Goal: Transaction & Acquisition: Book appointment/travel/reservation

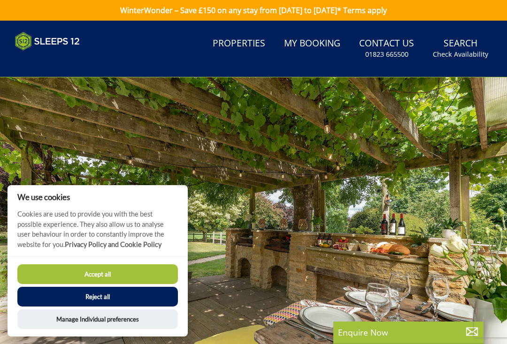
click at [83, 272] on button "Accept all" at bounding box center [97, 275] width 160 height 20
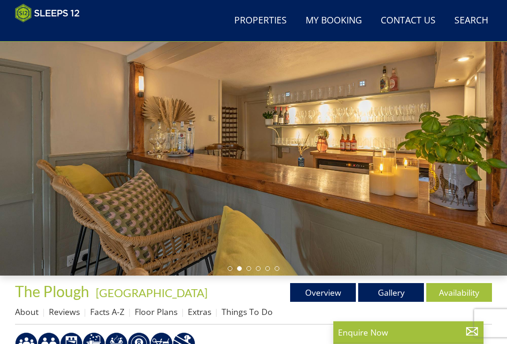
scroll to position [74, 0]
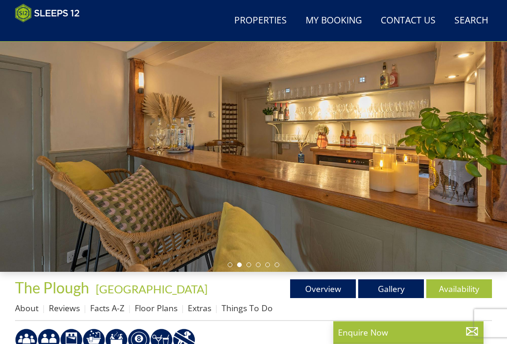
click at [153, 311] on link "Floor Plans" at bounding box center [156, 308] width 43 height 11
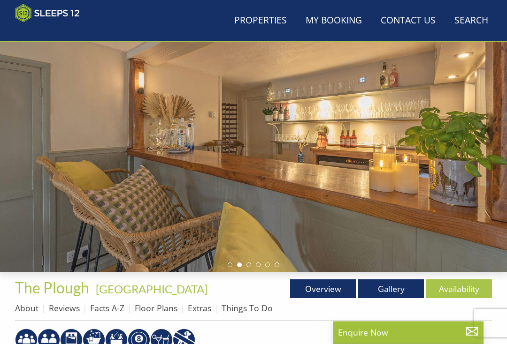
scroll to position [74, 0]
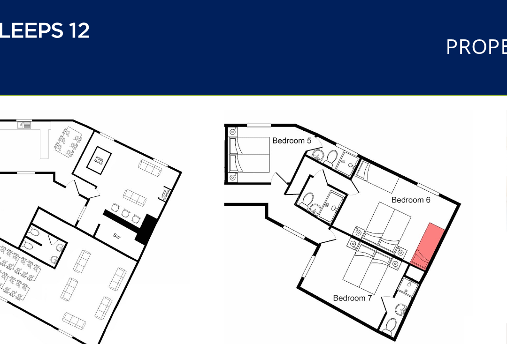
scroll to position [383, 0]
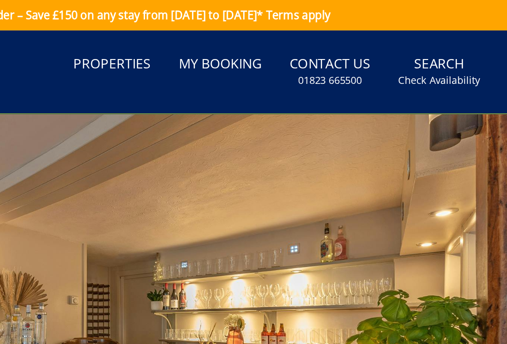
click at [280, 37] on link "My Booking" at bounding box center [312, 43] width 64 height 21
click at [209, 45] on link "Properties" at bounding box center [239, 43] width 60 height 21
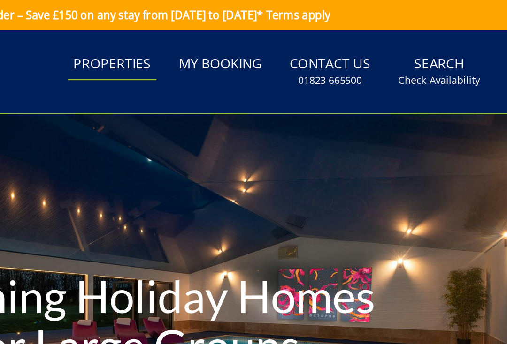
click at [230, 47] on link "Properties" at bounding box center [239, 43] width 60 height 21
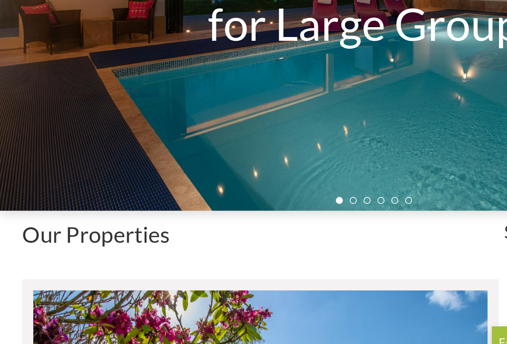
scroll to position [114, 0]
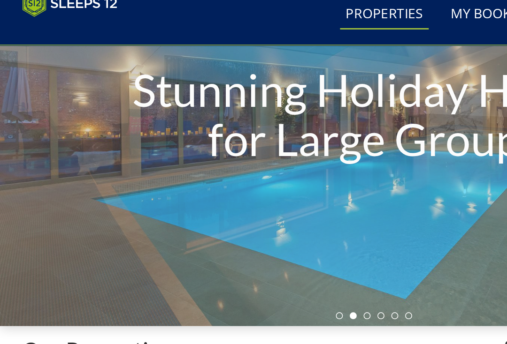
click at [110, 138] on div "Stunning Holiday Homes for Large Groups" at bounding box center [253, 90] width 507 height 284
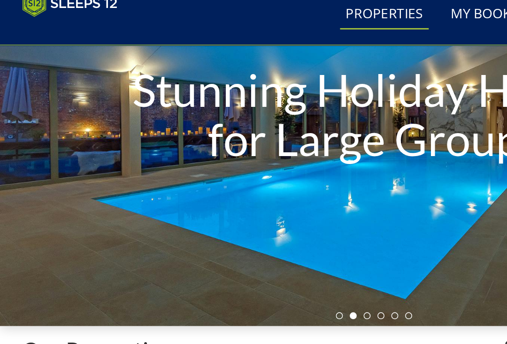
click at [101, 125] on h1 "Stunning Holiday Homes for Large Groups" at bounding box center [253, 89] width 355 height 105
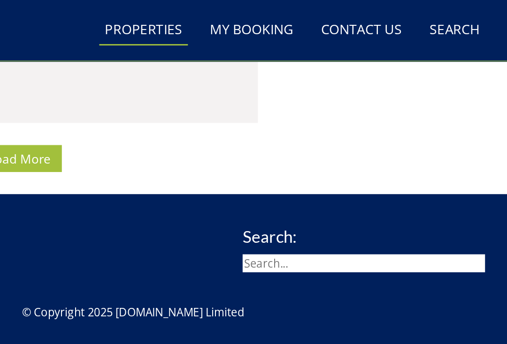
scroll to position [6091, 0]
click at [377, 17] on link "Contact Us 01823 665500" at bounding box center [408, 20] width 62 height 21
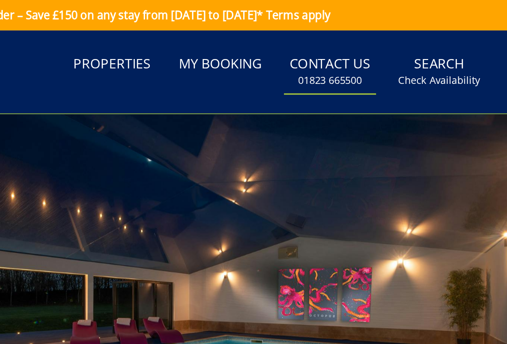
click at [209, 43] on link "Properties" at bounding box center [239, 43] width 60 height 21
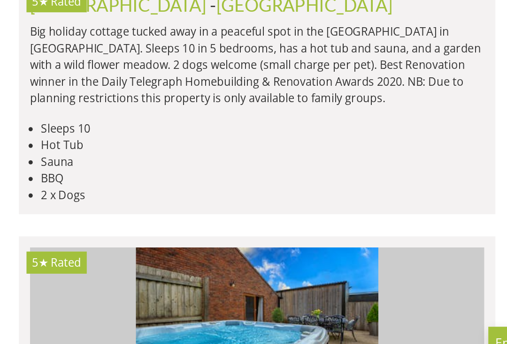
scroll to position [2082, 0]
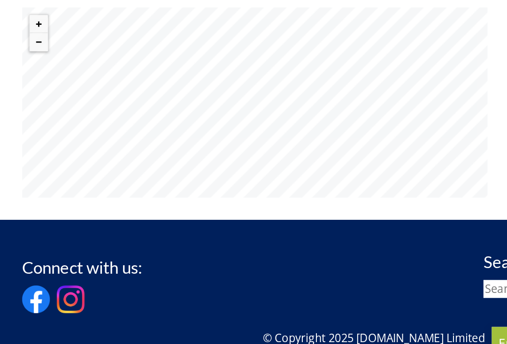
scroll to position [697, 0]
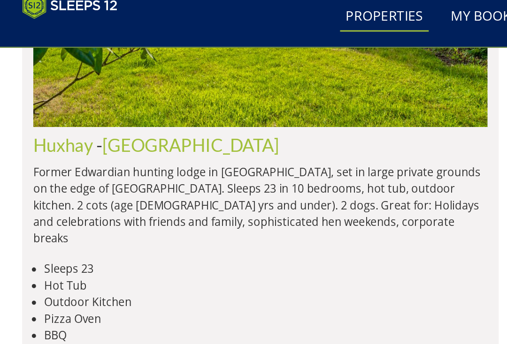
scroll to position [0, 8615]
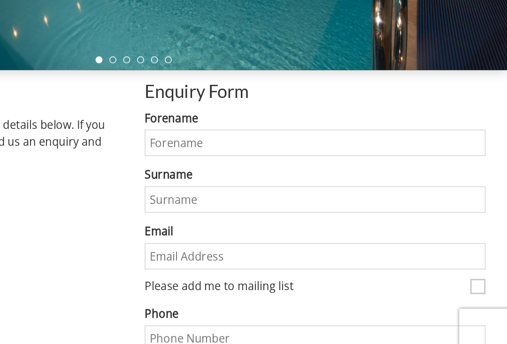
scroll to position [211, 0]
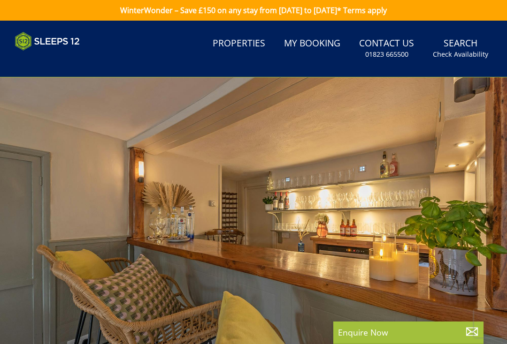
click at [46, 215] on div at bounding box center [253, 219] width 507 height 284
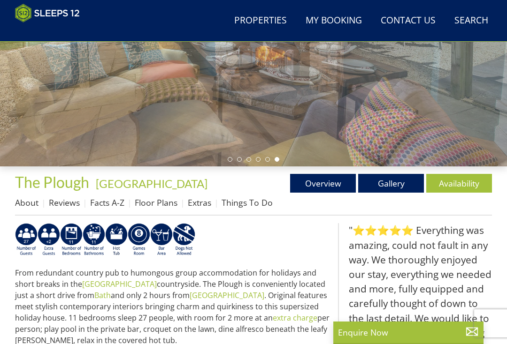
scroll to position [177, 0]
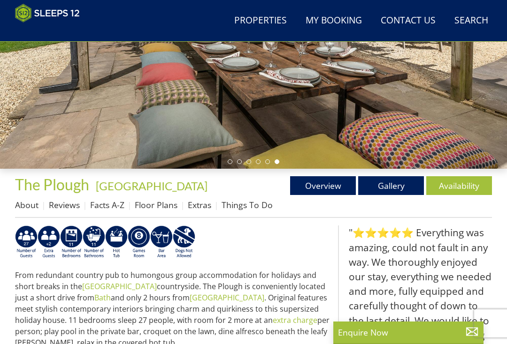
click at [386, 189] on link "Gallery" at bounding box center [391, 185] width 66 height 19
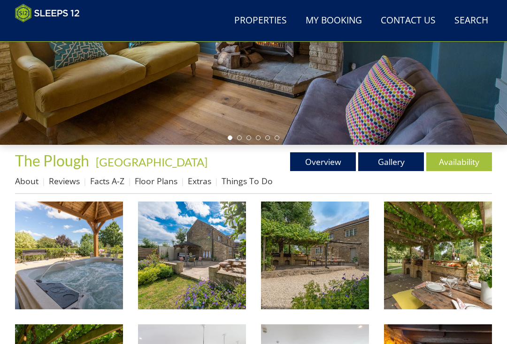
scroll to position [201, 0]
click at [58, 181] on link "Reviews" at bounding box center [64, 180] width 31 height 11
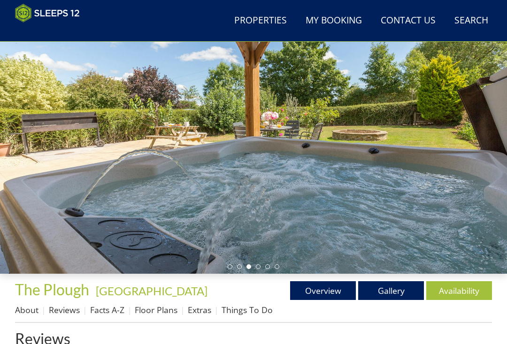
scroll to position [72, 0]
click at [323, 287] on link "Overview" at bounding box center [323, 290] width 66 height 19
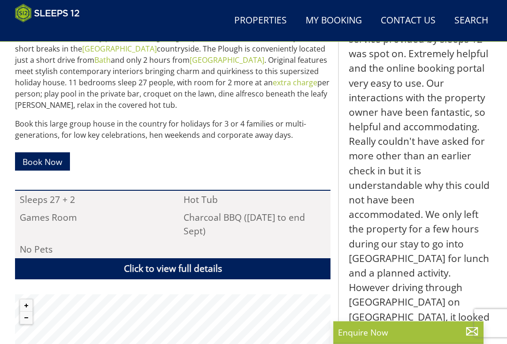
scroll to position [415, 0]
click at [36, 167] on link "Book Now" at bounding box center [42, 161] width 55 height 18
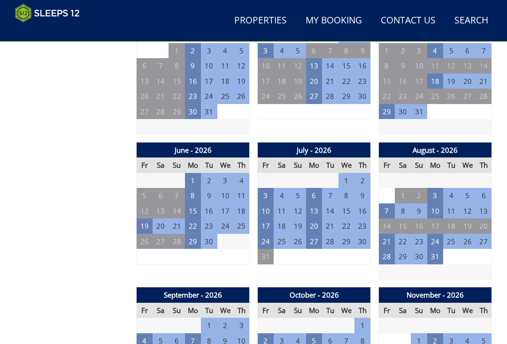
scroll to position [696, 0]
click at [476, 219] on td "20" at bounding box center [483, 226] width 16 height 15
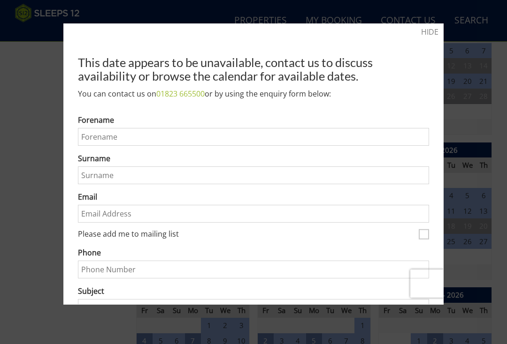
click at [430, 36] on link "HIDE" at bounding box center [429, 31] width 17 height 11
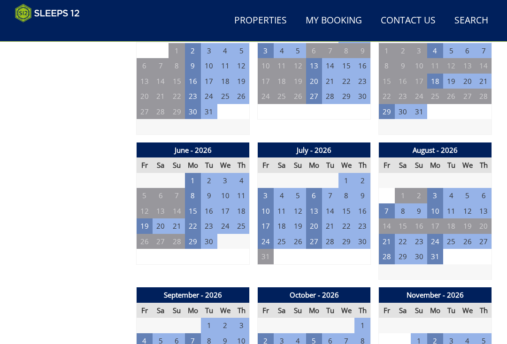
click at [390, 234] on td "21" at bounding box center [387, 241] width 16 height 15
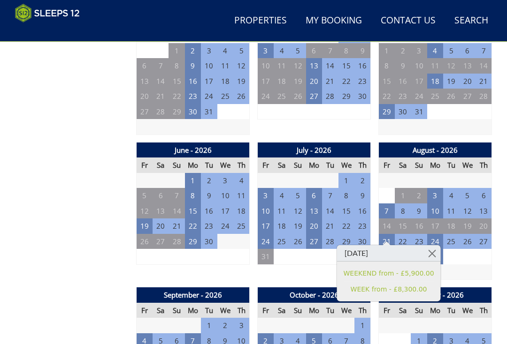
click at [381, 204] on td "7" at bounding box center [387, 211] width 16 height 15
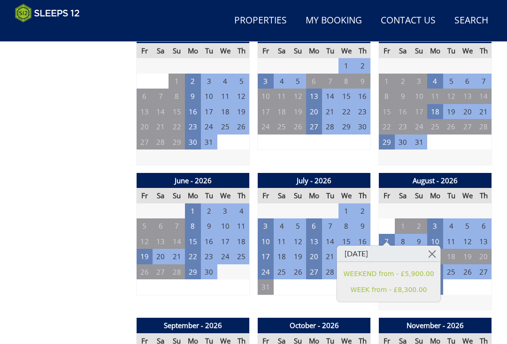
scroll to position [665, 0]
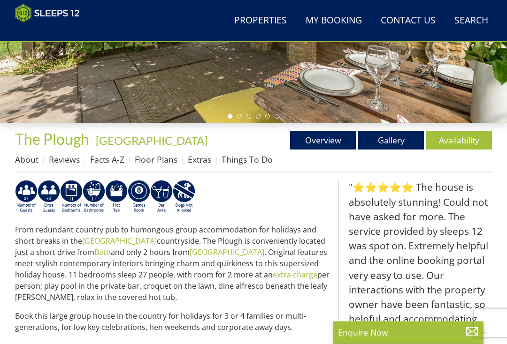
scroll to position [186, 0]
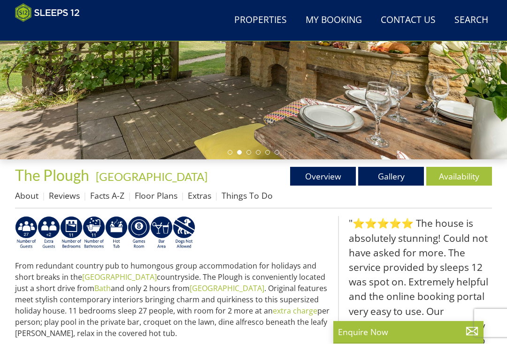
click at [151, 192] on link "Floor Plans" at bounding box center [156, 195] width 43 height 11
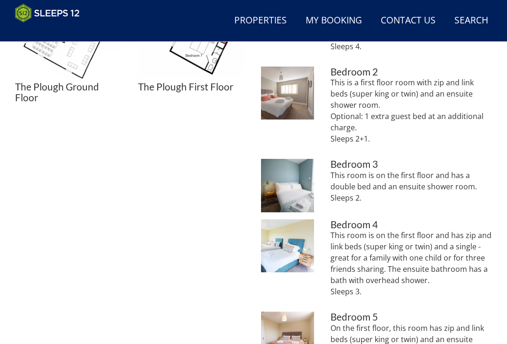
scroll to position [471, 0]
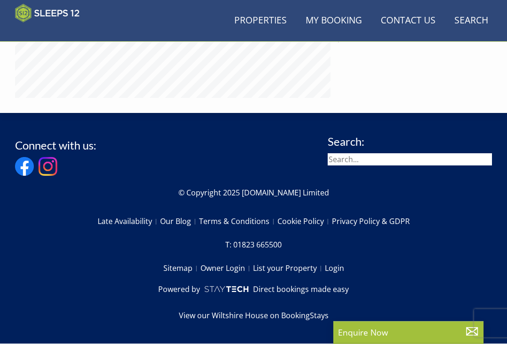
scroll to position [725, 0]
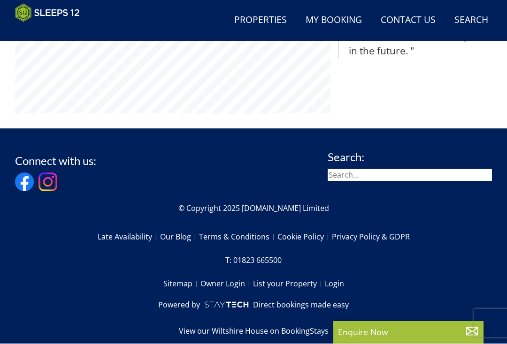
scroll to position [72, 0]
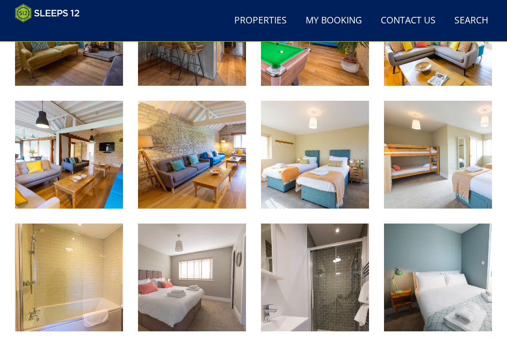
scroll to position [671, 0]
click at [406, 196] on img at bounding box center [438, 155] width 108 height 108
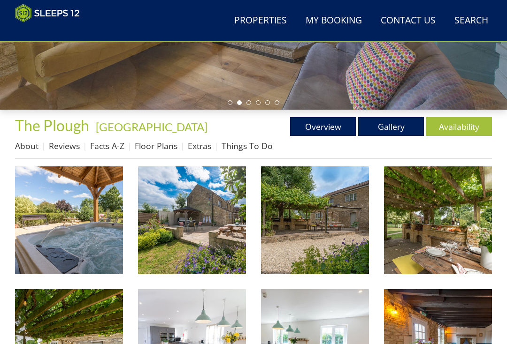
scroll to position [236, 0]
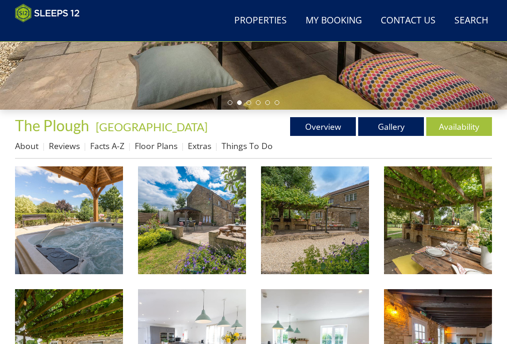
click at [235, 145] on link "Things To Do" at bounding box center [246, 145] width 51 height 11
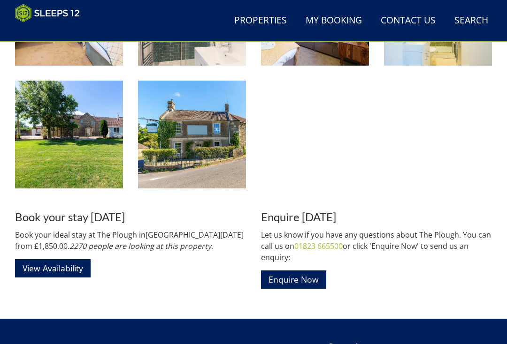
scroll to position [1431, 0]
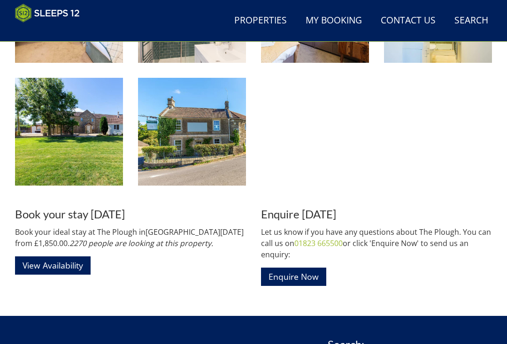
click at [168, 148] on img at bounding box center [192, 132] width 108 height 108
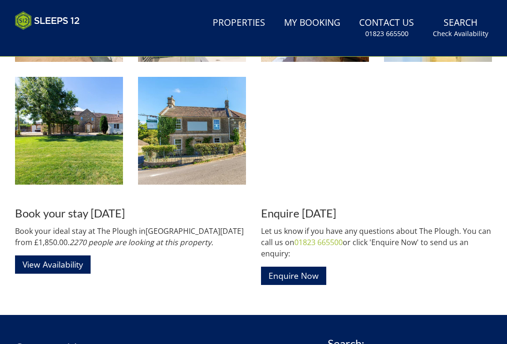
scroll to position [0, 0]
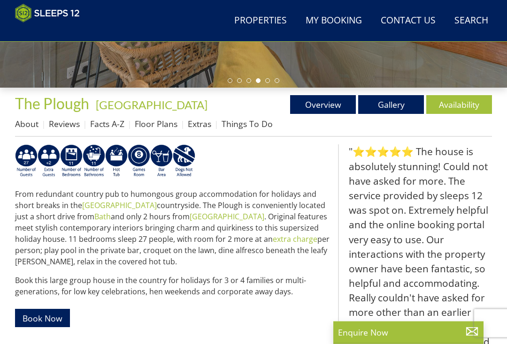
scroll to position [258, 0]
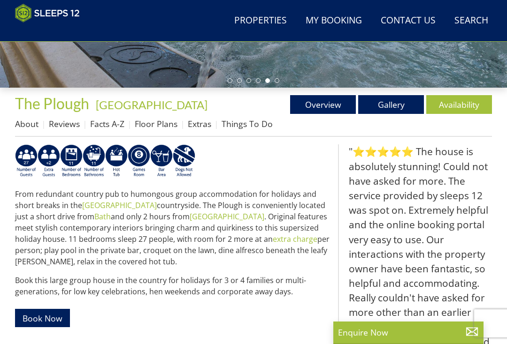
click at [20, 118] on link "About" at bounding box center [26, 123] width 23 height 11
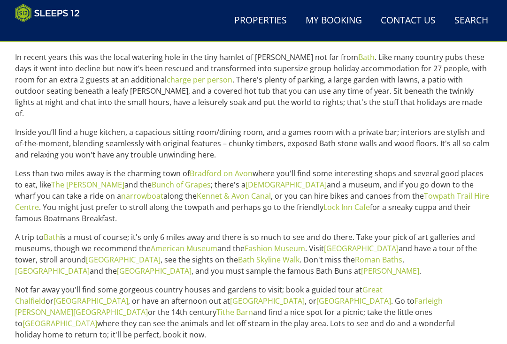
scroll to position [379, 0]
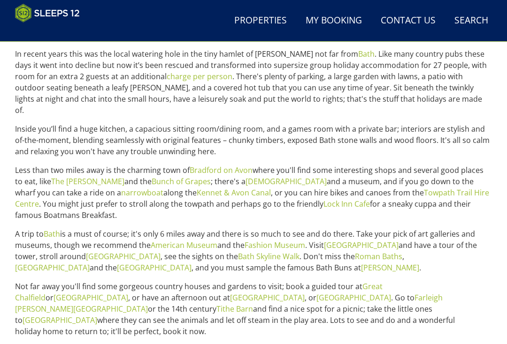
click at [6, 159] on div "Properties The Plough - Wiltshire Overview Gallery Availability About Reviews F…" at bounding box center [253, 156] width 507 height 378
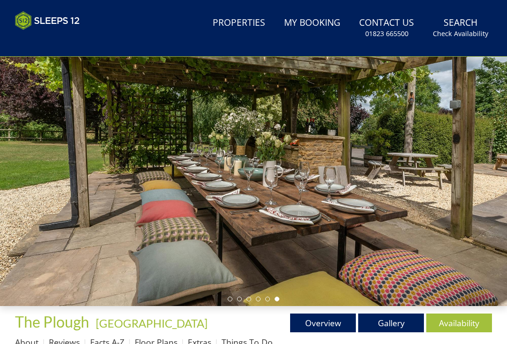
scroll to position [0, 0]
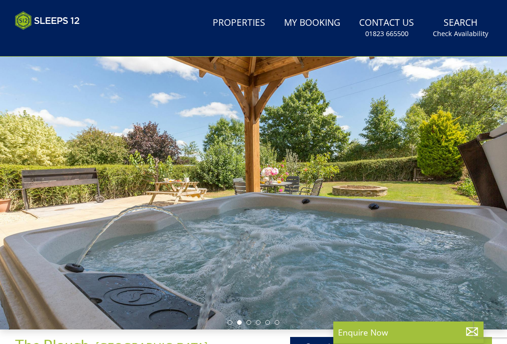
scroll to position [34, 0]
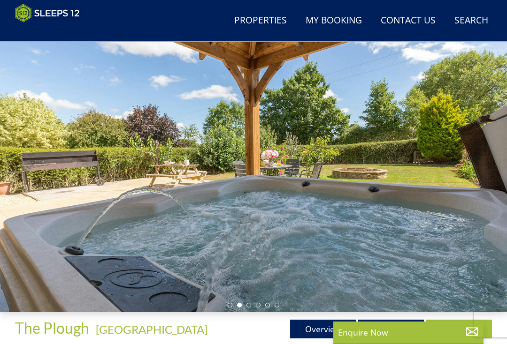
click at [250, 24] on link "Properties" at bounding box center [260, 20] width 60 height 21
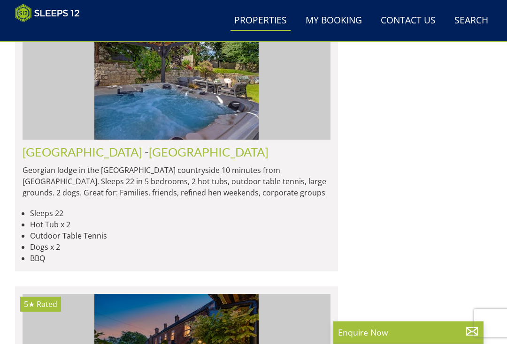
scroll to position [2639, 0]
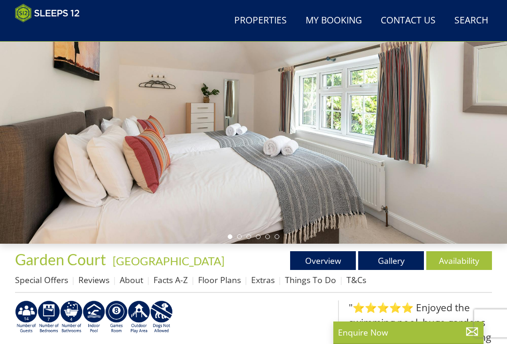
scroll to position [103, 0]
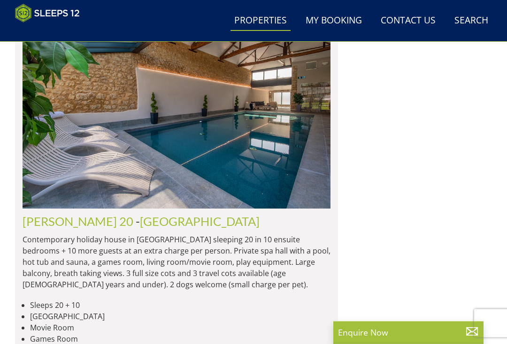
scroll to position [3577, 0]
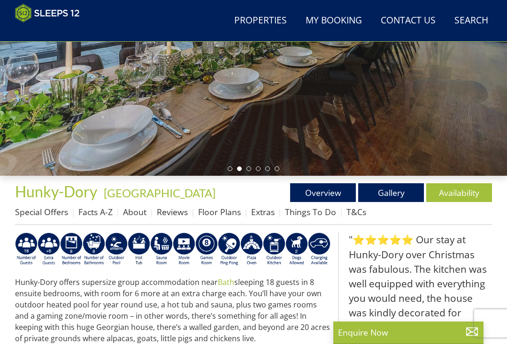
scroll to position [168, 0]
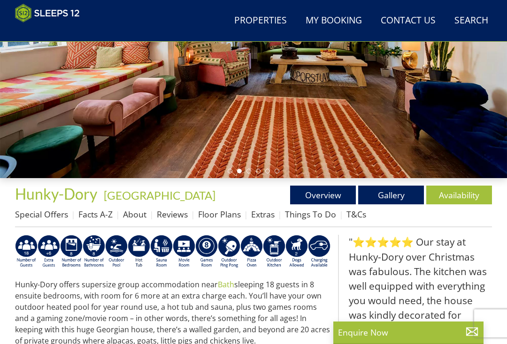
click at [114, 248] on img at bounding box center [116, 252] width 23 height 34
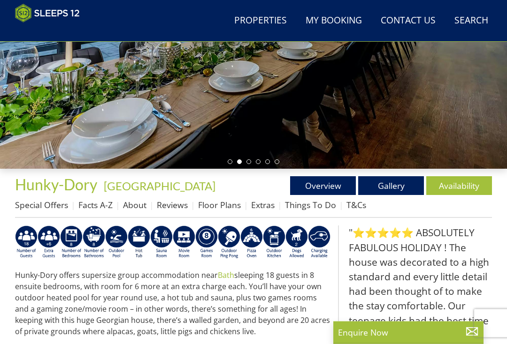
scroll to position [177, 0]
click at [114, 235] on img at bounding box center [116, 243] width 23 height 34
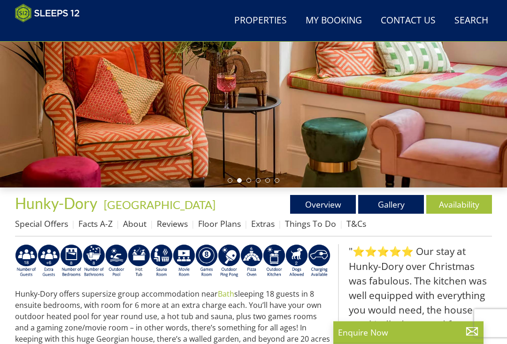
scroll to position [159, 0]
click at [390, 208] on link "Gallery" at bounding box center [391, 204] width 66 height 19
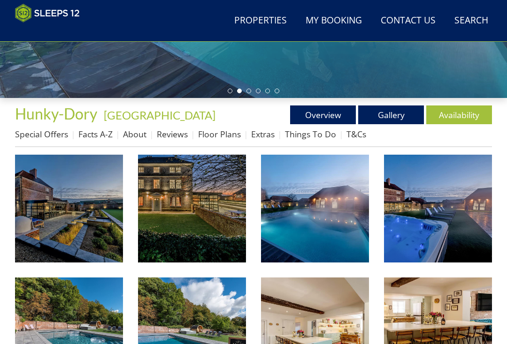
scroll to position [250, 0]
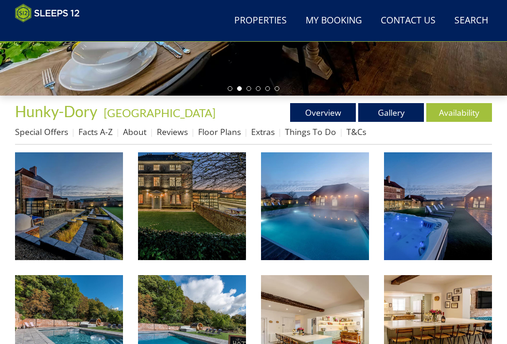
click at [219, 135] on link "Floor Plans" at bounding box center [219, 131] width 43 height 11
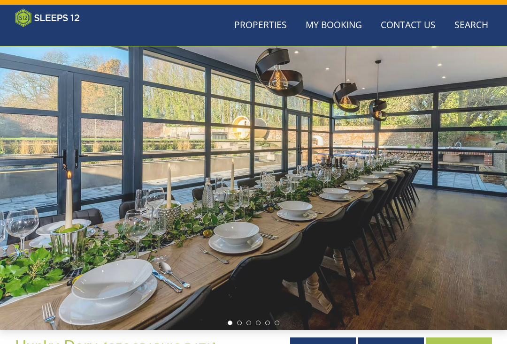
scroll to position [250, 0]
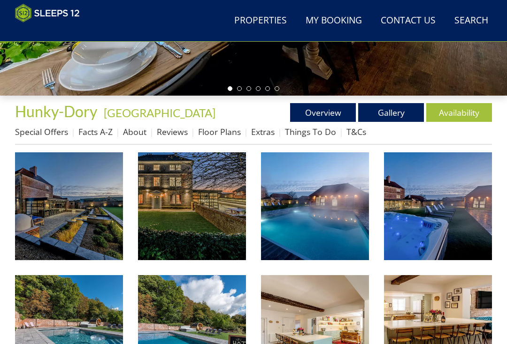
click at [451, 117] on link "Availability" at bounding box center [459, 112] width 66 height 19
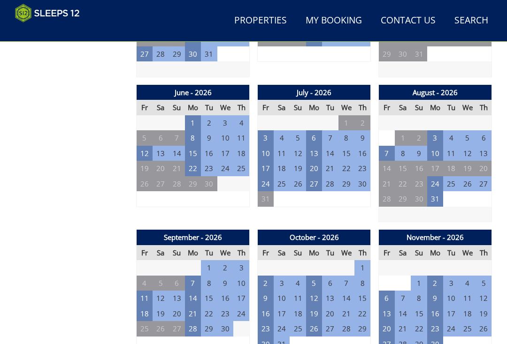
scroll to position [758, 0]
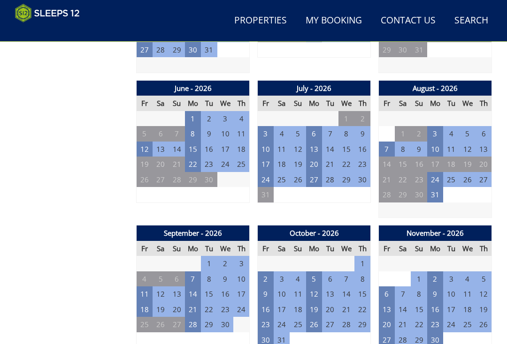
click at [390, 142] on td "7" at bounding box center [387, 149] width 16 height 15
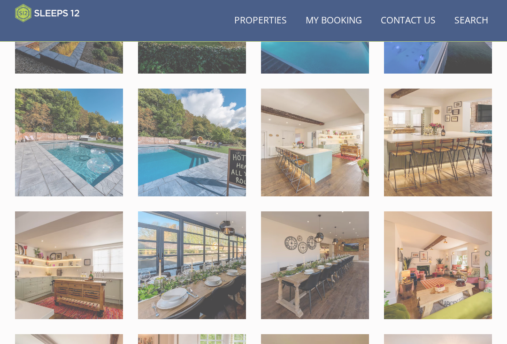
scroll to position [416, 0]
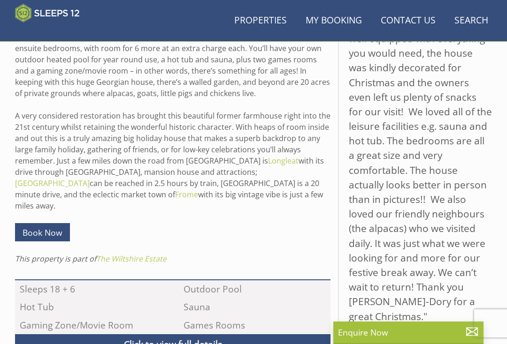
scroll to position [159, 0]
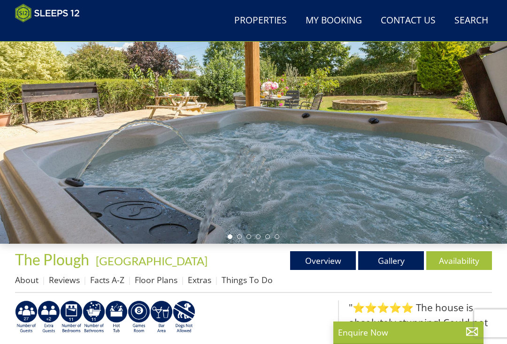
scroll to position [109, 0]
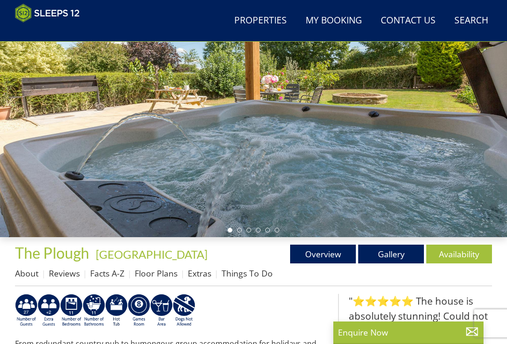
click at [453, 252] on link "Availability" at bounding box center [459, 254] width 66 height 19
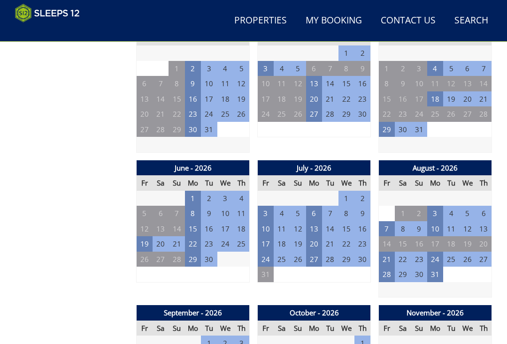
scroll to position [689, 0]
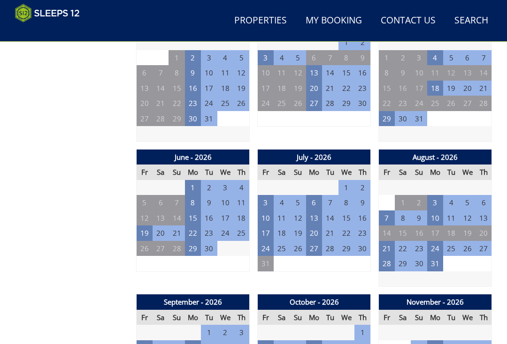
click at [386, 211] on td "7" at bounding box center [387, 218] width 16 height 15
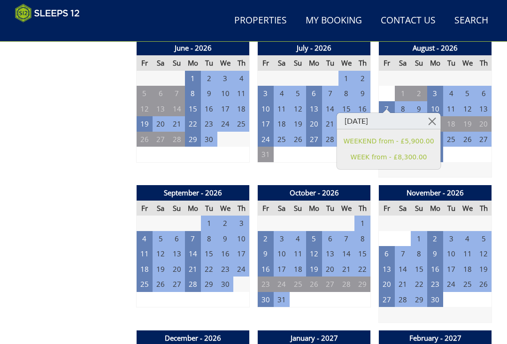
scroll to position [833, 0]
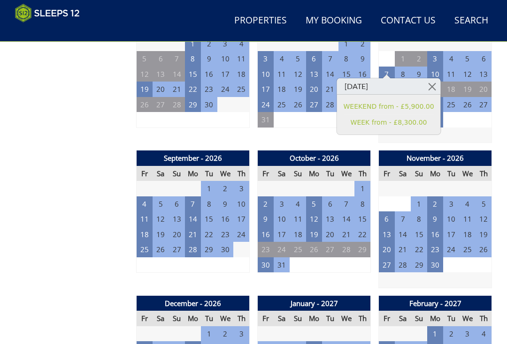
click at [261, 227] on td "16" at bounding box center [265, 234] width 16 height 15
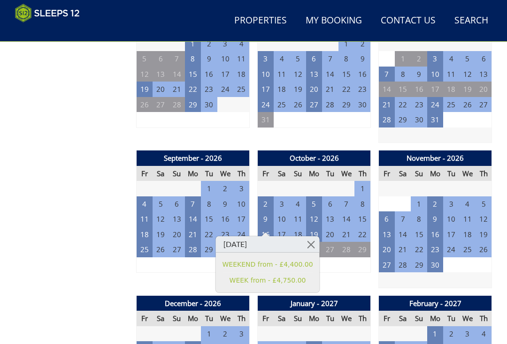
scroll to position [849, 0]
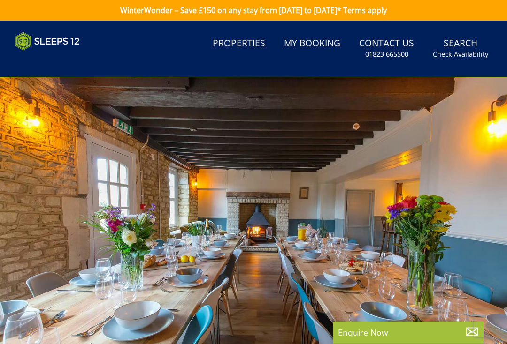
click at [454, 56] on small "Check Availability" at bounding box center [459, 54] width 55 height 9
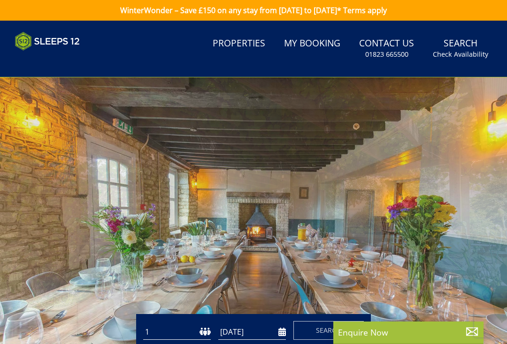
click at [464, 56] on small "Check Availability" at bounding box center [459, 54] width 55 height 9
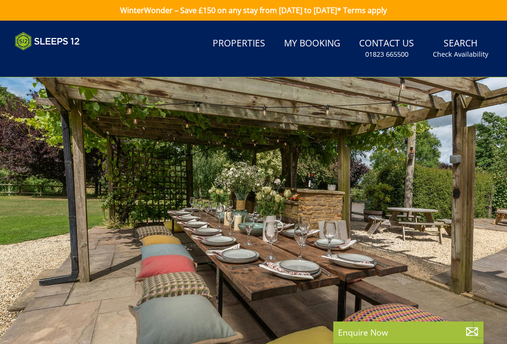
click at [468, 59] on link "Search Check Availability" at bounding box center [460, 48] width 63 height 30
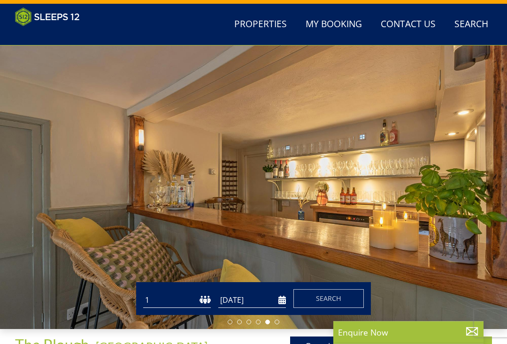
scroll to position [15, 0]
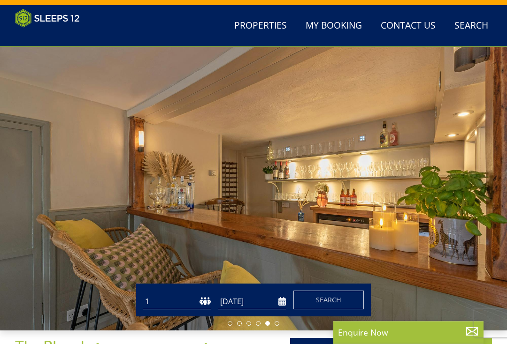
click at [257, 25] on link "Properties" at bounding box center [260, 26] width 60 height 21
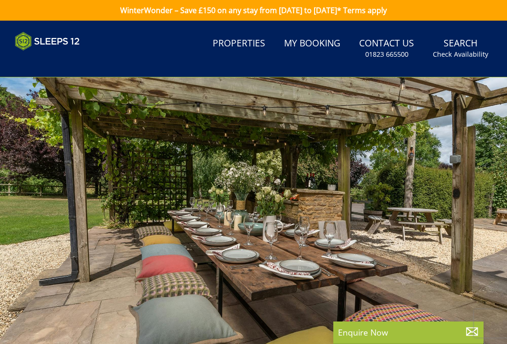
click at [451, 45] on link "Search Check Availability" at bounding box center [460, 48] width 63 height 30
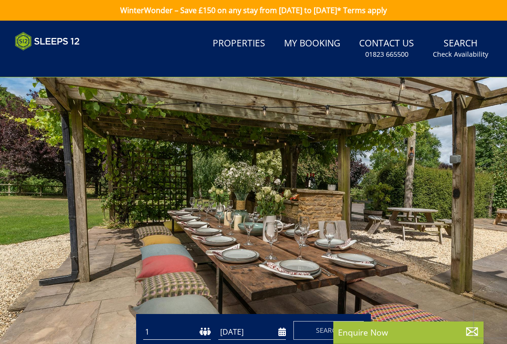
click at [452, 39] on link "Search Check Availability" at bounding box center [460, 48] width 63 height 30
